Goal: Task Accomplishment & Management: Use online tool/utility

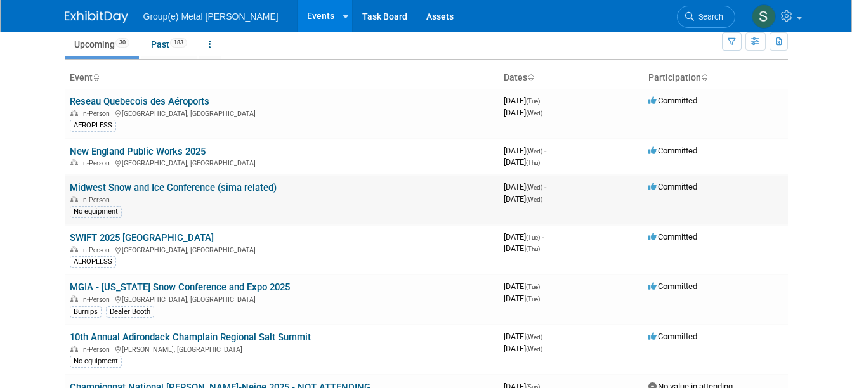
scroll to position [63, 0]
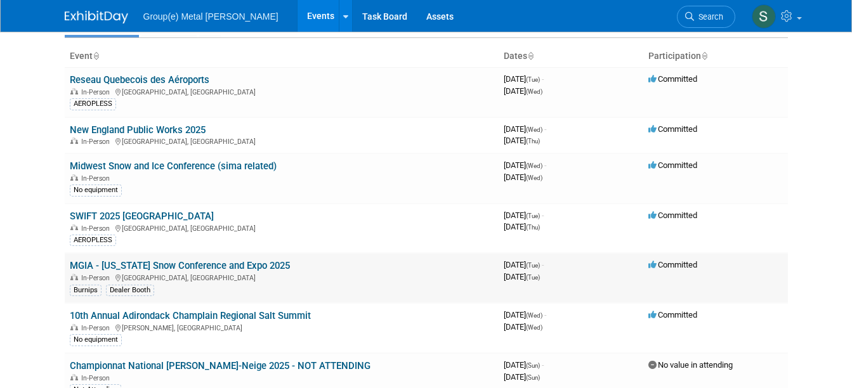
click at [188, 271] on link "MGIA - [US_STATE] Snow Conference and Expo 2025" at bounding box center [180, 265] width 220 height 11
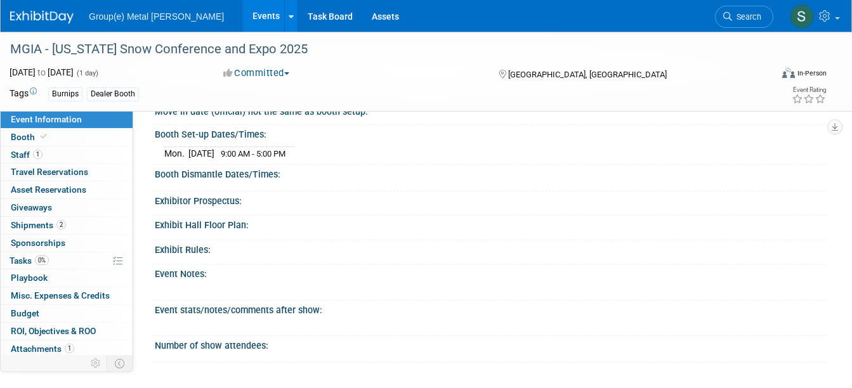
scroll to position [127, 0]
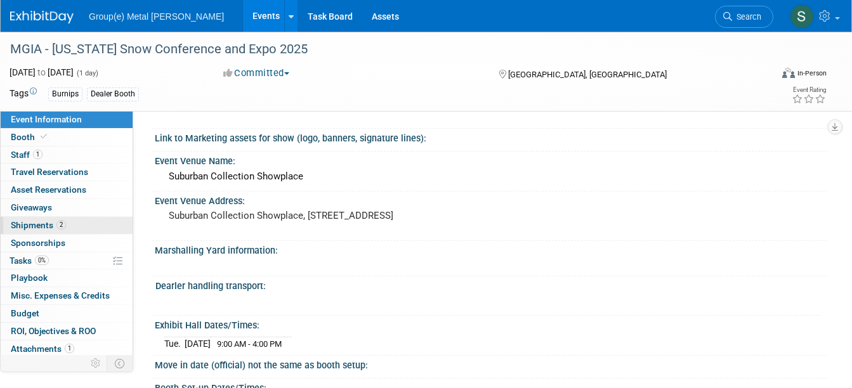
click at [29, 220] on span "Shipments 2" at bounding box center [38, 225] width 55 height 10
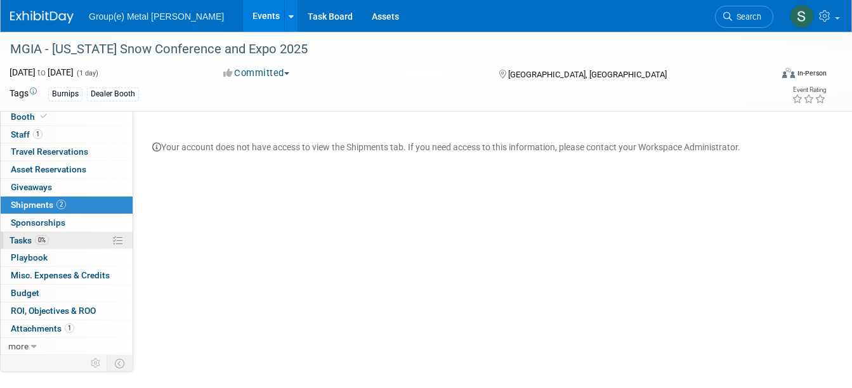
scroll to position [0, 0]
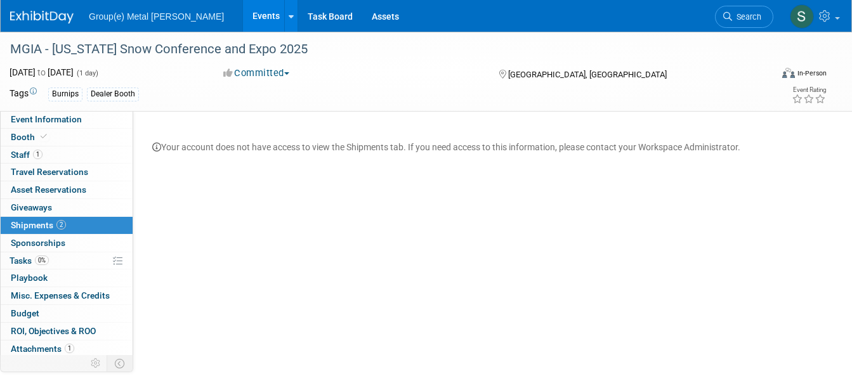
click at [69, 96] on div "Burnips" at bounding box center [65, 94] width 34 height 13
click at [392, 79] on div "Committed Committed Considering Not Going Walking trade show No value in attend…" at bounding box center [348, 74] width 259 height 14
click at [20, 150] on span "Staff 1" at bounding box center [27, 155] width 32 height 10
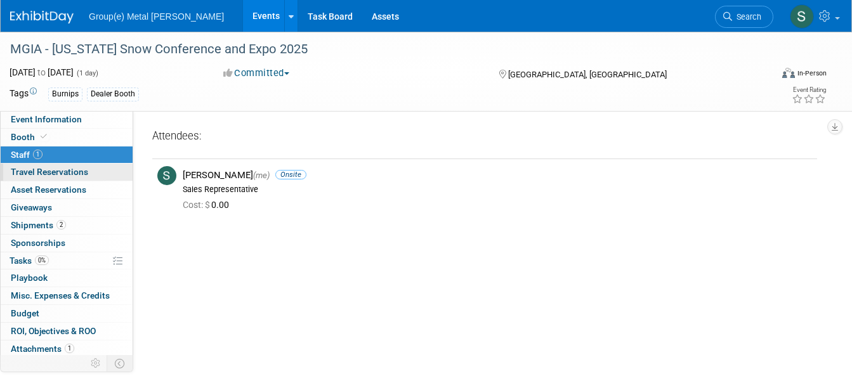
click at [66, 170] on span "Travel Reservations 0" at bounding box center [49, 172] width 77 height 10
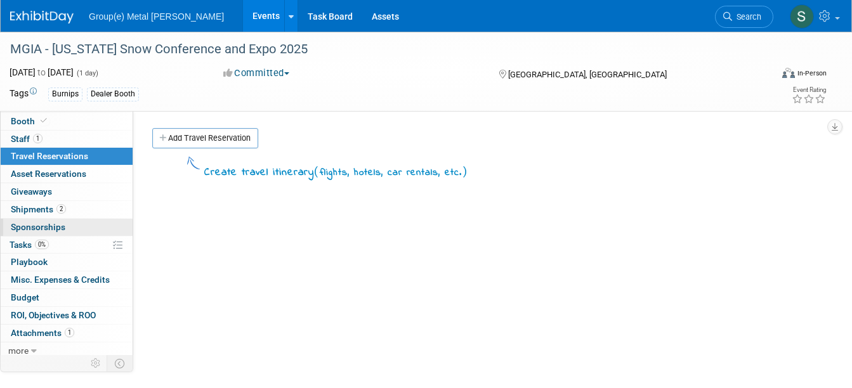
scroll to position [20, 0]
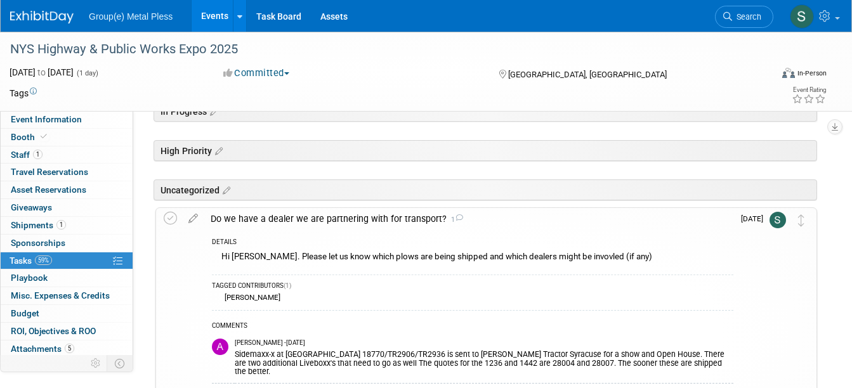
scroll to position [127, 0]
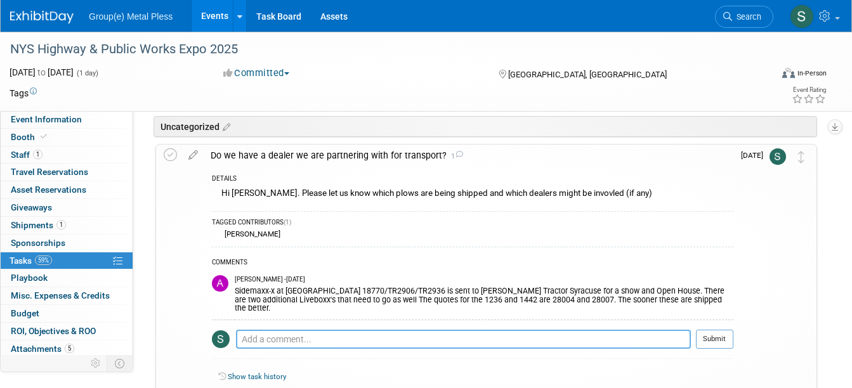
click at [271, 330] on textarea at bounding box center [463, 339] width 455 height 19
click at [244, 372] on link "Show task history" at bounding box center [257, 376] width 58 height 9
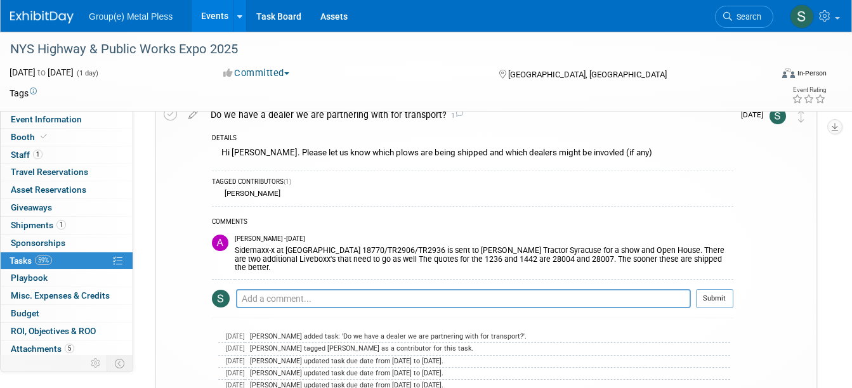
scroll to position [190, 0]
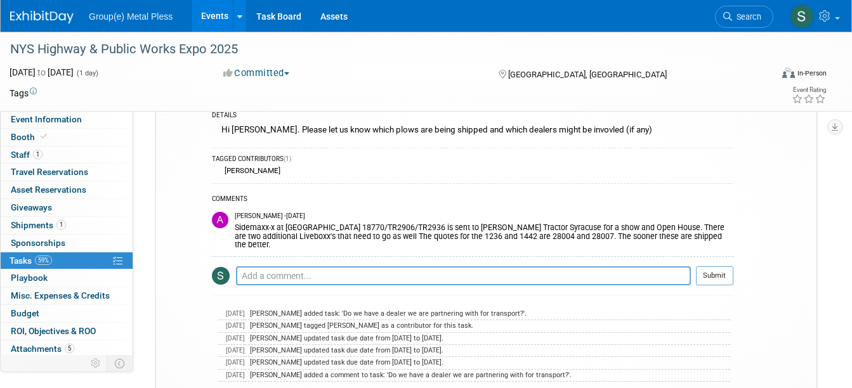
drag, startPoint x: 711, startPoint y: 261, endPoint x: 710, endPoint y: 268, distance: 7.0
click at [712, 266] on button "Submit" at bounding box center [714, 275] width 37 height 19
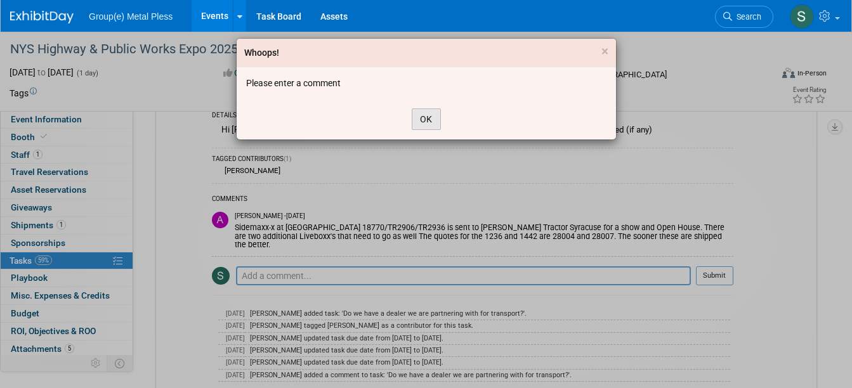
click at [429, 113] on button "OK" at bounding box center [426, 119] width 29 height 22
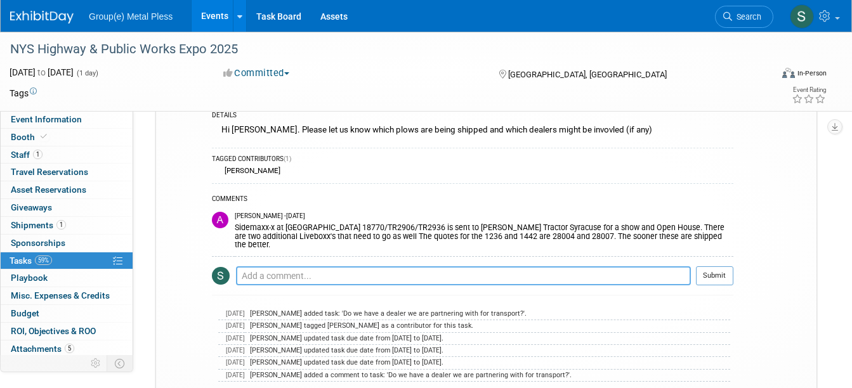
click at [267, 266] on textarea at bounding box center [463, 275] width 455 height 19
type textarea "all set"
click at [714, 266] on button "Submit" at bounding box center [714, 275] width 37 height 19
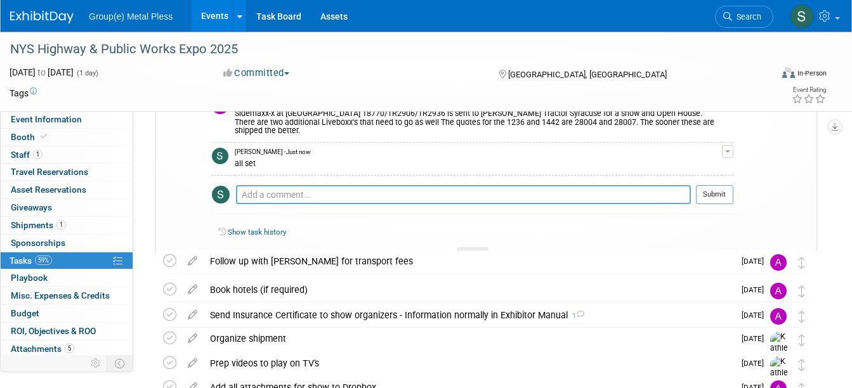
scroll to position [196, 0]
